Goal: Book appointment/travel/reservation

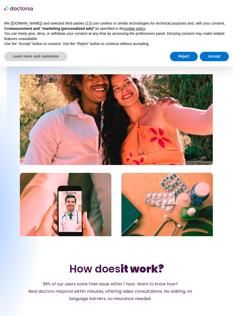
scroll to position [708, 0]
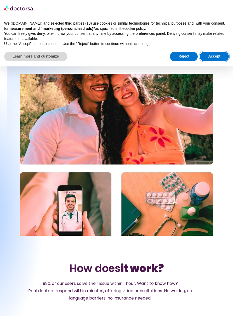
click at [217, 56] on button "Accept" at bounding box center [214, 56] width 29 height 9
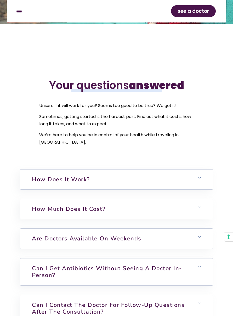
scroll to position [1607, 0]
click at [204, 190] on h6 "How does it work?" at bounding box center [116, 180] width 193 height 20
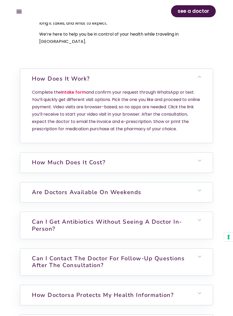
scroll to position [1709, 0]
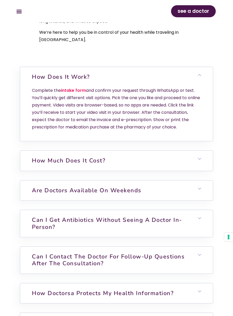
click at [200, 161] on icon at bounding box center [199, 158] width 3 height 3
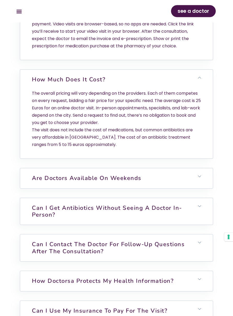
scroll to position [1808, 0]
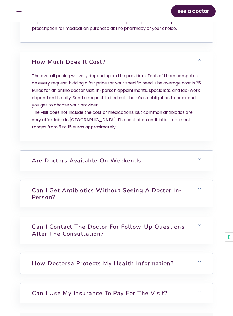
click at [200, 161] on icon at bounding box center [199, 158] width 3 height 3
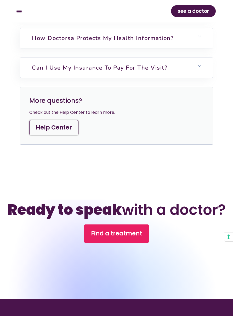
scroll to position [2081, 0]
click at [137, 238] on span "Find a treatment" at bounding box center [116, 234] width 51 height 8
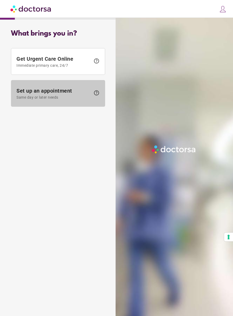
click at [73, 94] on span "Set up an appointment Same day or later needs" at bounding box center [54, 94] width 74 height 12
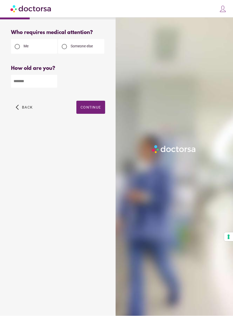
click at [40, 83] on input "number" at bounding box center [34, 81] width 46 height 13
type input "**"
click at [93, 109] on span "Continue" at bounding box center [91, 108] width 20 height 4
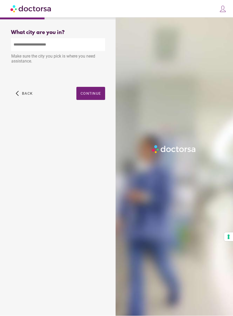
click at [67, 45] on input "text" at bounding box center [58, 45] width 94 height 13
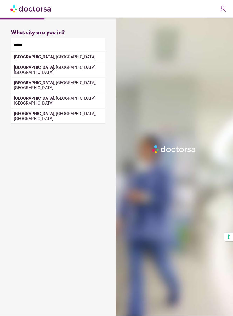
click at [43, 57] on div "[GEOGRAPHIC_DATA] , [GEOGRAPHIC_DATA]" at bounding box center [58, 57] width 94 height 10
type input "**********"
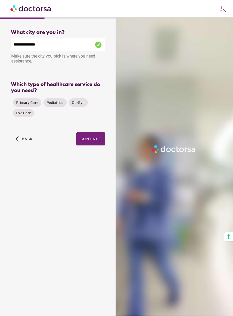
click at [28, 105] on span "Primary Care" at bounding box center [27, 103] width 22 height 4
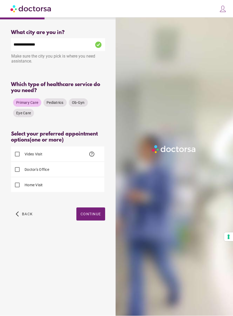
click at [92, 155] on span "help" at bounding box center [92, 154] width 6 height 6
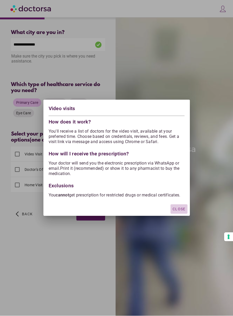
click at [182, 212] on span "Close" at bounding box center [179, 209] width 13 height 4
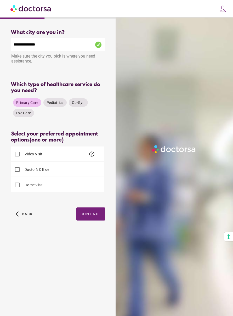
click at [94, 216] on span "Continue" at bounding box center [91, 214] width 20 height 4
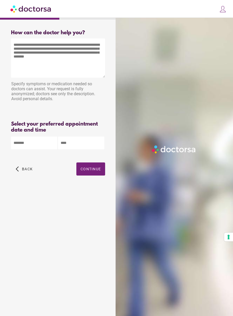
click at [41, 148] on body "**********" at bounding box center [116, 158] width 233 height 316
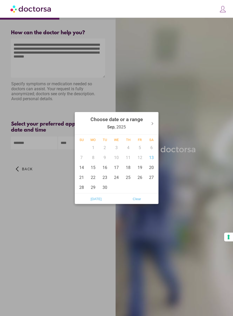
click at [154, 163] on div "13" at bounding box center [152, 158] width 12 height 10
type input "******"
click at [99, 225] on div at bounding box center [116, 158] width 233 height 316
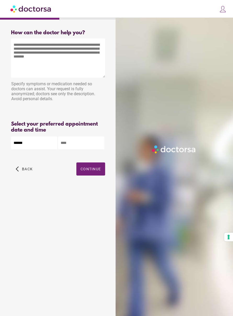
click at [87, 146] on input "text" at bounding box center [81, 143] width 46 height 13
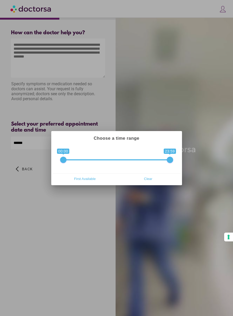
click at [98, 183] on span "First Available" at bounding box center [85, 179] width 60 height 8
type input "**********"
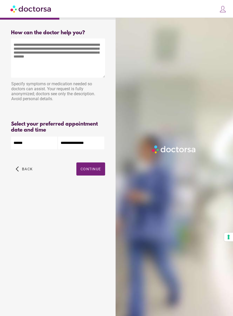
click at [95, 171] on span "Continue" at bounding box center [91, 169] width 20 height 4
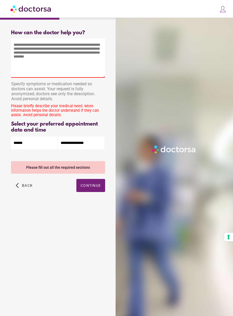
click at [26, 48] on textarea at bounding box center [58, 58] width 94 height 39
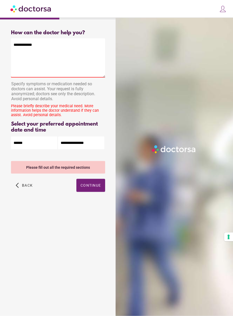
type textarea "**********"
click at [96, 190] on div "**********" at bounding box center [58, 117] width 111 height 183
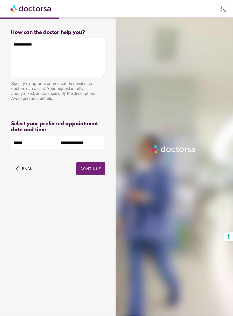
click at [98, 171] on span "Continue" at bounding box center [91, 169] width 20 height 4
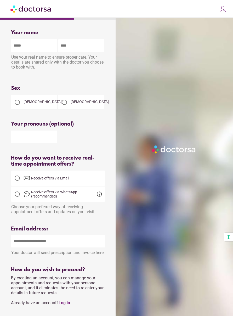
click at [40, 48] on input "text" at bounding box center [34, 45] width 46 height 13
type input "******"
click at [82, 46] on input "text" at bounding box center [81, 45] width 46 height 13
type input "*"
type input "*********"
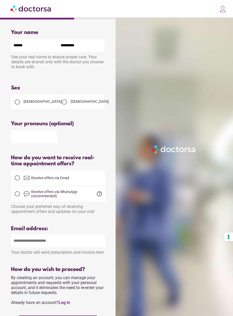
click at [68, 102] on div at bounding box center [64, 102] width 10 height 10
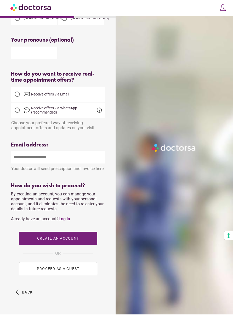
scroll to position [83, 0]
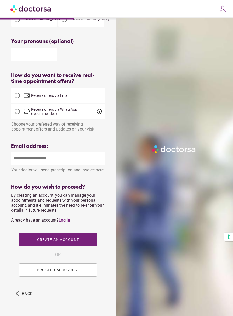
click at [56, 116] on span "Receive offers via WhatsApp (recommended)" at bounding box center [62, 112] width 62 height 8
click at [70, 115] on span "Receive offers via WhatsApp (recommended)" at bounding box center [62, 112] width 62 height 8
click at [54, 165] on input "email" at bounding box center [58, 158] width 94 height 13
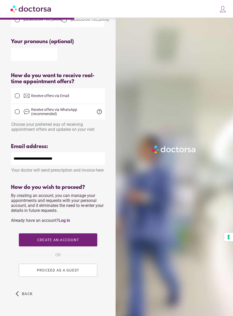
type input "**********"
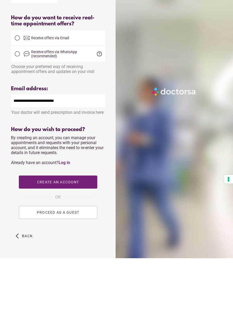
click at [79, 268] on span "PROCEED AS A GUEST" at bounding box center [58, 270] width 43 height 4
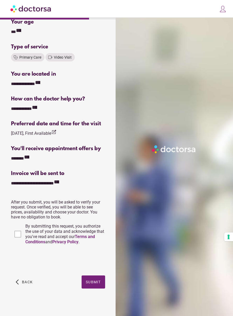
scroll to position [85, 0]
click at [29, 160] on icon "**********" at bounding box center [26, 157] width 5 height 5
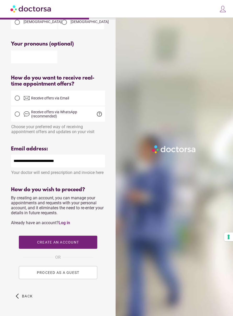
scroll to position [83, 0]
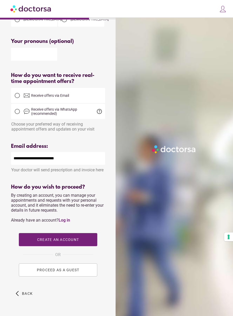
click at [76, 273] on span "PROCEED AS A GUEST" at bounding box center [58, 270] width 43 height 4
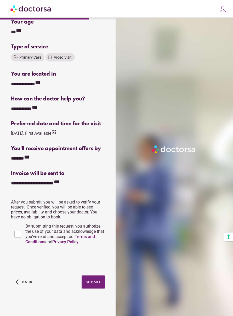
scroll to position [85, 0]
click at [27, 285] on span "Back" at bounding box center [27, 283] width 11 height 4
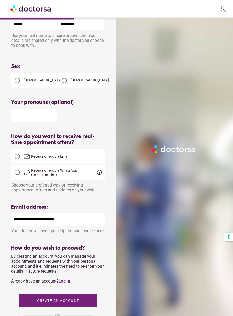
scroll to position [83, 0]
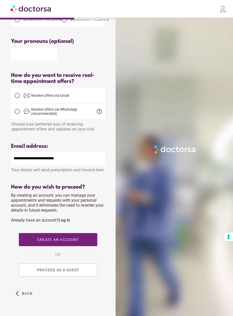
click at [74, 271] on button "PROCEED AS A GUEST" at bounding box center [58, 270] width 79 height 13
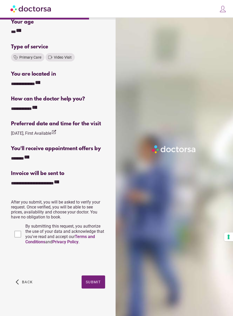
scroll to position [85, 0]
click at [96, 285] on span "Submit" at bounding box center [93, 283] width 15 height 4
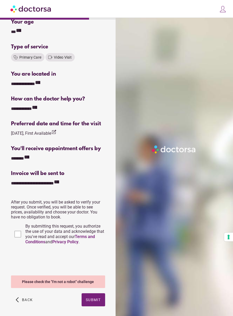
click at [97, 302] on span "Submit" at bounding box center [93, 300] width 15 height 4
